Goal: Information Seeking & Learning: Compare options

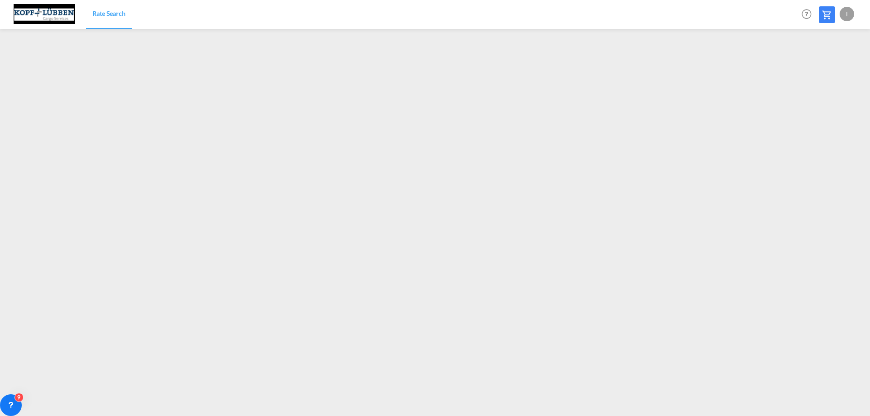
click at [849, 15] on div "I" at bounding box center [846, 14] width 14 height 14
click at [829, 70] on button "Logout" at bounding box center [836, 69] width 59 height 18
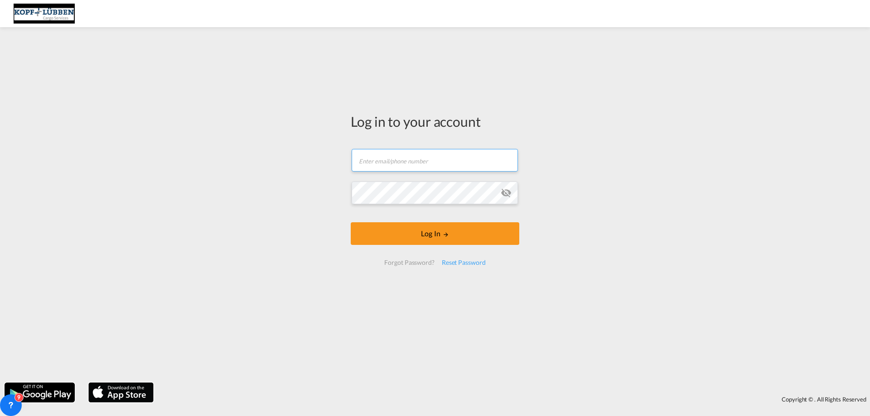
type input "[EMAIL_ADDRESS][PERSON_NAME][DOMAIN_NAME]"
